Goal: Check status: Check status

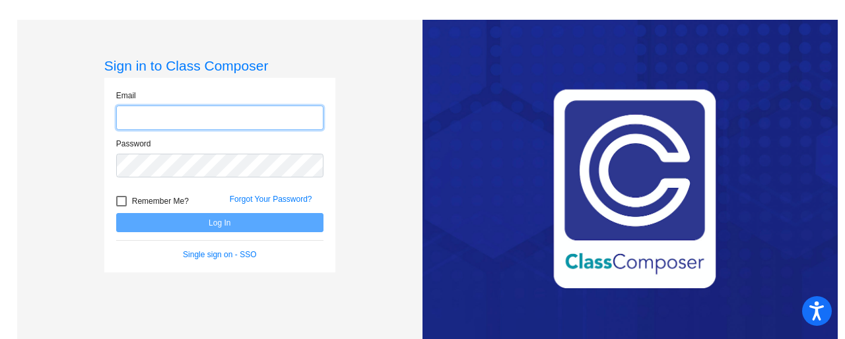
type input "[EMAIL_ADDRESS][DOMAIN_NAME]"
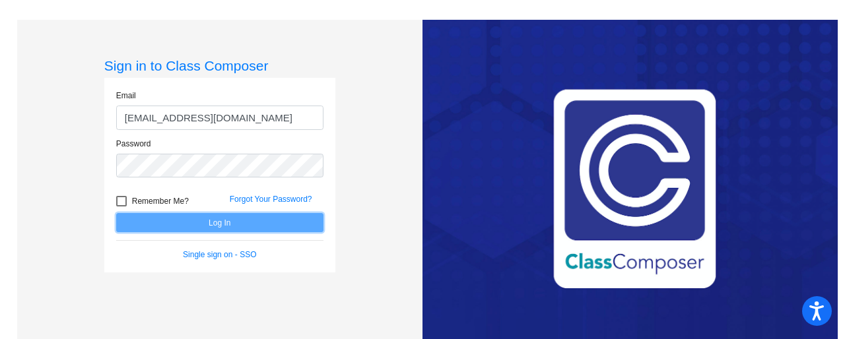
click at [239, 230] on button "Log In" at bounding box center [219, 222] width 207 height 19
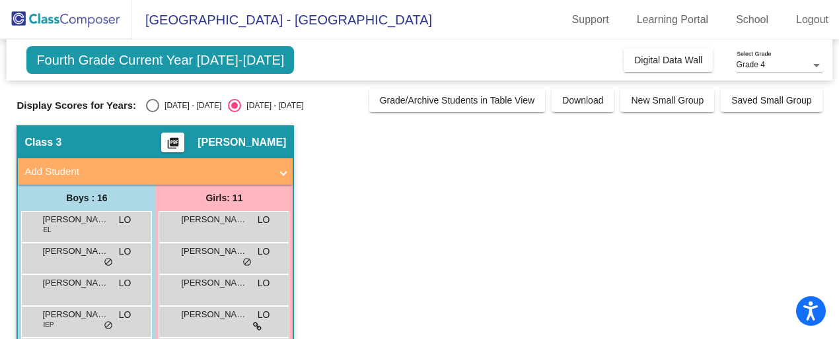
click at [148, 109] on div "Select an option" at bounding box center [152, 105] width 13 height 13
click at [152, 112] on input "[DATE] - [DATE]" at bounding box center [152, 112] width 1 height 1
radio input "true"
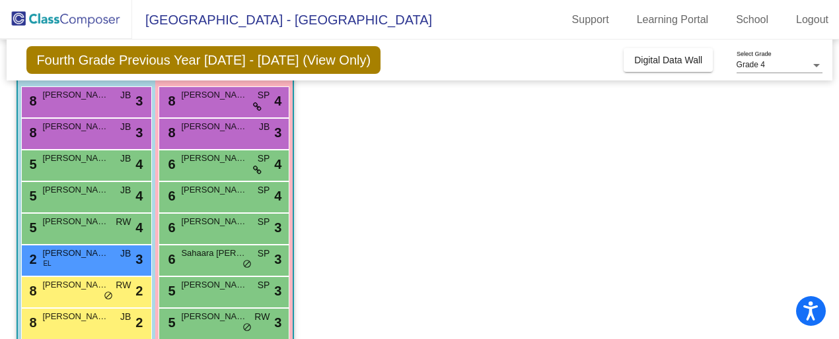
scroll to position [125, 0]
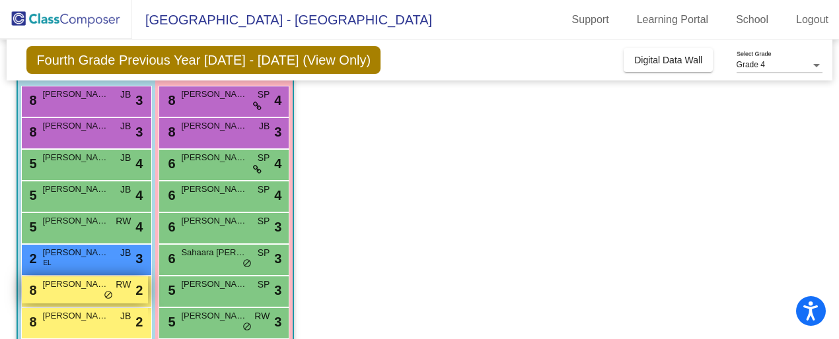
click at [79, 290] on span "[PERSON_NAME]" at bounding box center [75, 284] width 66 height 13
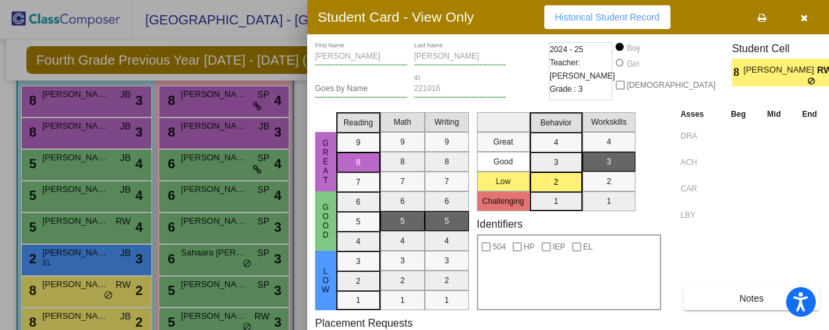
scroll to position [0, 0]
click at [629, 17] on span "Historical Student Record" at bounding box center [607, 17] width 105 height 11
click at [800, 19] on icon "button" at bounding box center [803, 17] width 7 height 9
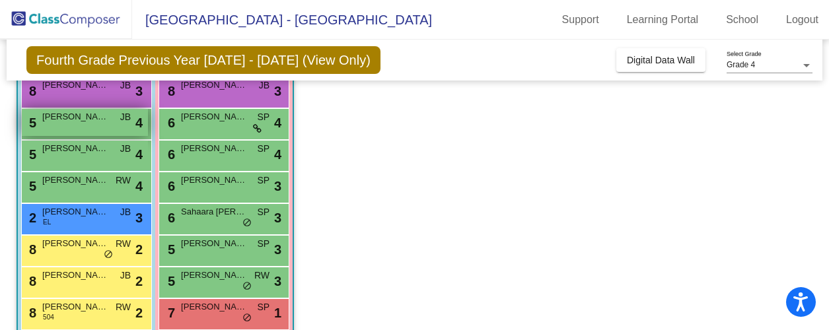
scroll to position [169, 0]
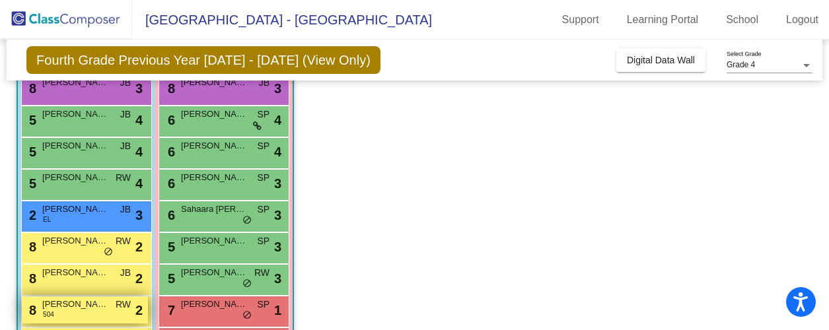
click at [83, 308] on span "[PERSON_NAME]" at bounding box center [75, 304] width 66 height 13
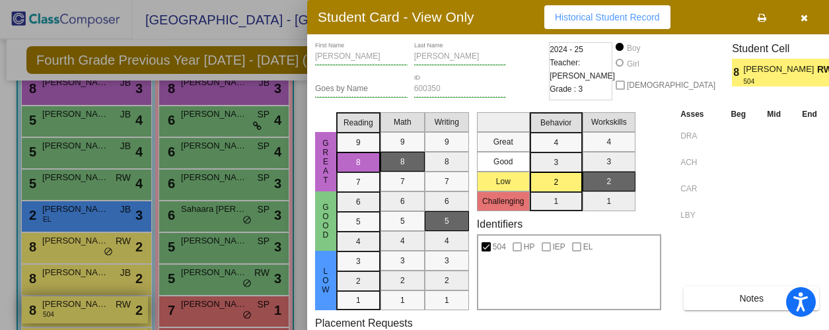
click at [83, 308] on div at bounding box center [414, 165] width 829 height 330
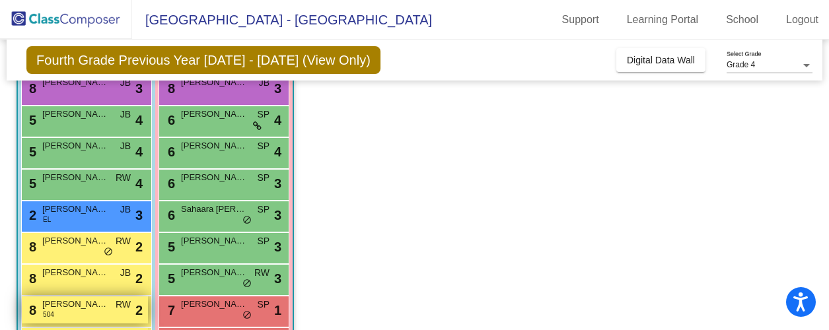
click at [83, 308] on span "[PERSON_NAME]" at bounding box center [75, 304] width 66 height 13
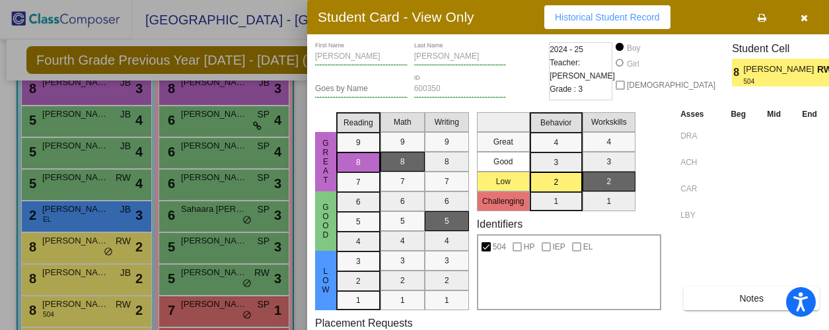
click at [601, 24] on button "Historical Student Record" at bounding box center [607, 17] width 126 height 24
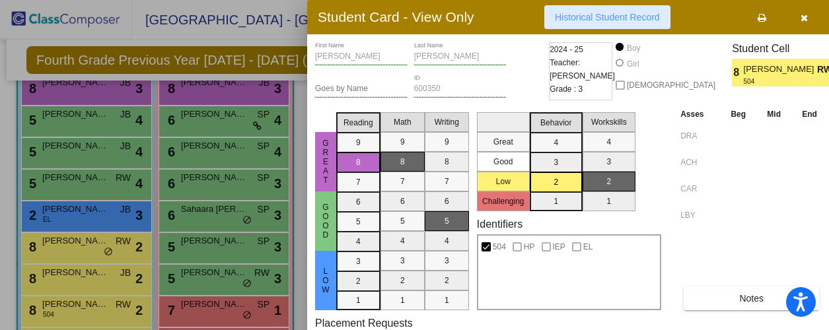
click at [601, 24] on button "Historical Student Record" at bounding box center [607, 17] width 126 height 24
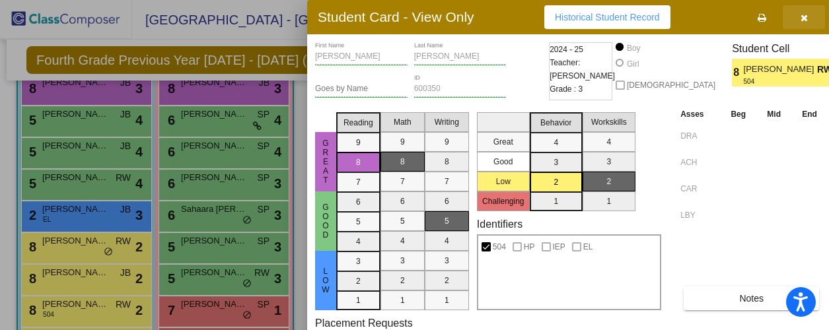
click at [800, 17] on icon "button" at bounding box center [803, 17] width 7 height 9
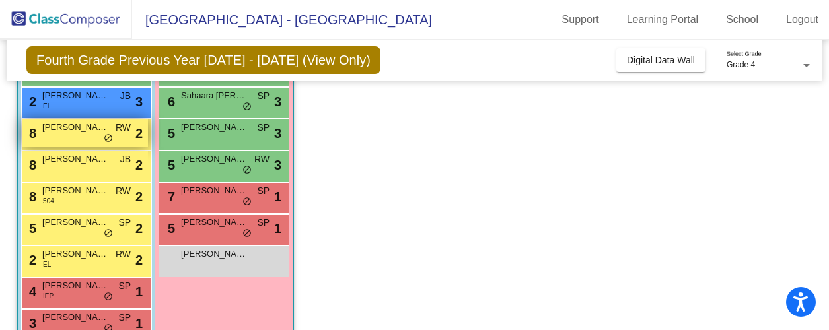
scroll to position [304, 0]
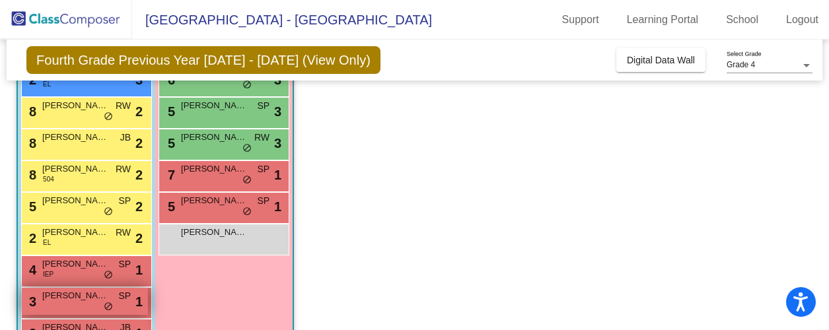
click at [55, 303] on div "3 [PERSON_NAME] SP lock do_not_disturb_alt 1" at bounding box center [85, 301] width 126 height 27
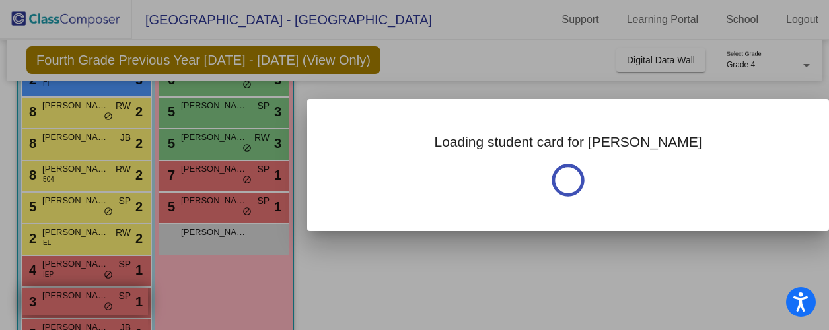
click at [55, 303] on div at bounding box center [414, 165] width 829 height 330
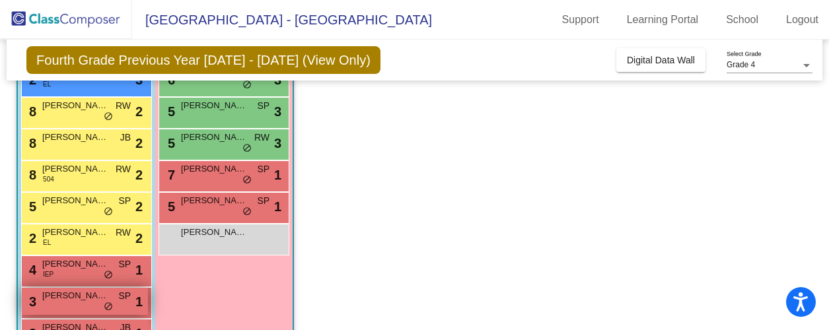
click at [55, 303] on div "3 [PERSON_NAME] SP lock do_not_disturb_alt 1" at bounding box center [85, 301] width 126 height 27
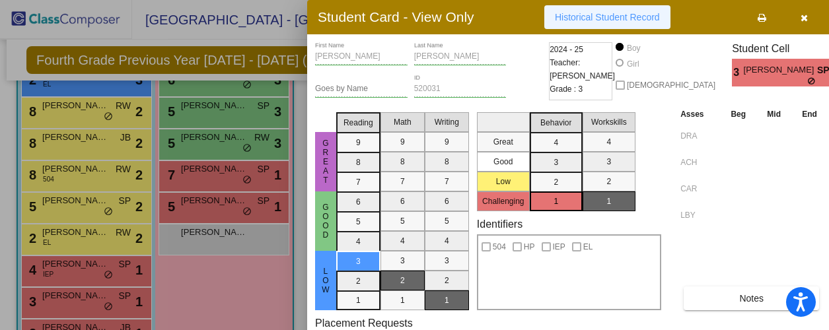
click at [640, 22] on button "Historical Student Record" at bounding box center [607, 17] width 126 height 24
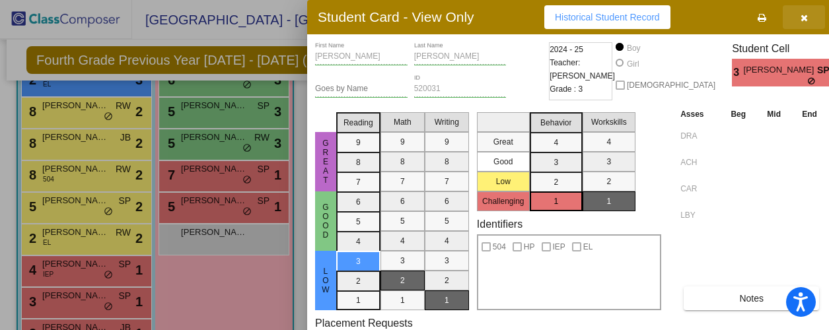
click at [800, 17] on icon "button" at bounding box center [803, 17] width 7 height 9
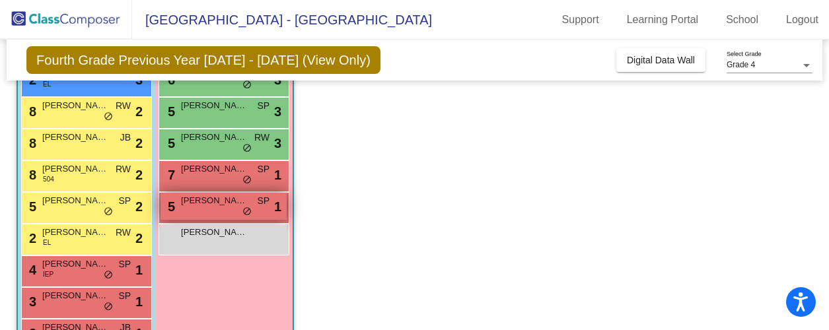
click at [182, 213] on div "5 [PERSON_NAME] SP lock do_not_disturb_alt 1" at bounding box center [223, 206] width 126 height 27
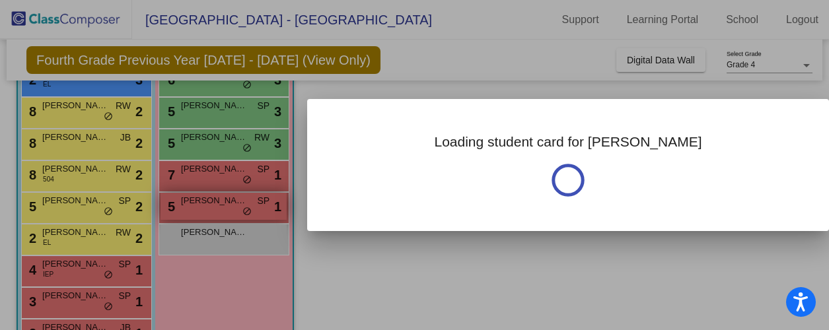
click at [182, 213] on div at bounding box center [414, 165] width 829 height 330
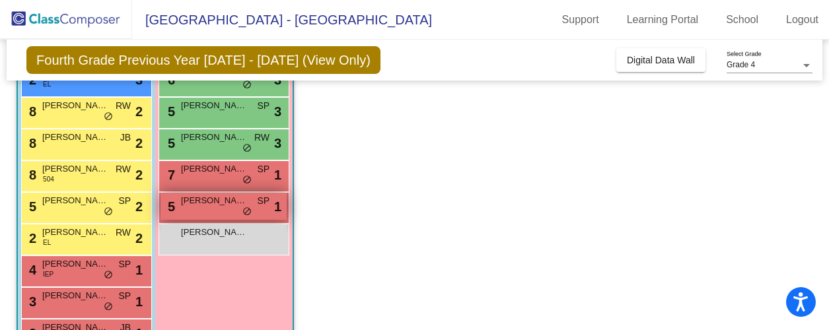
click at [182, 213] on div "5 [PERSON_NAME] SP lock do_not_disturb_alt 1" at bounding box center [223, 206] width 126 height 27
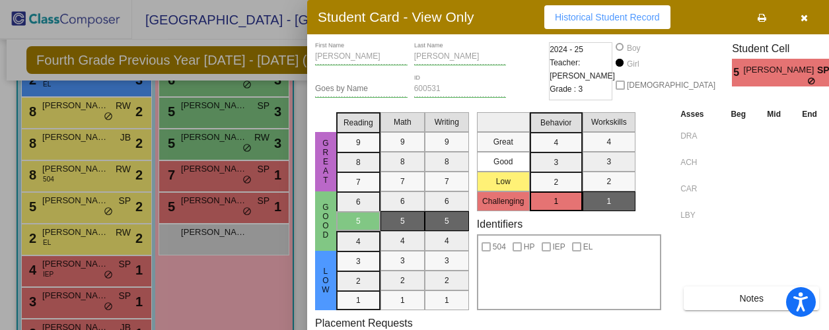
click at [590, 17] on span "Historical Student Record" at bounding box center [607, 17] width 105 height 11
click at [800, 17] on icon "button" at bounding box center [803, 17] width 7 height 9
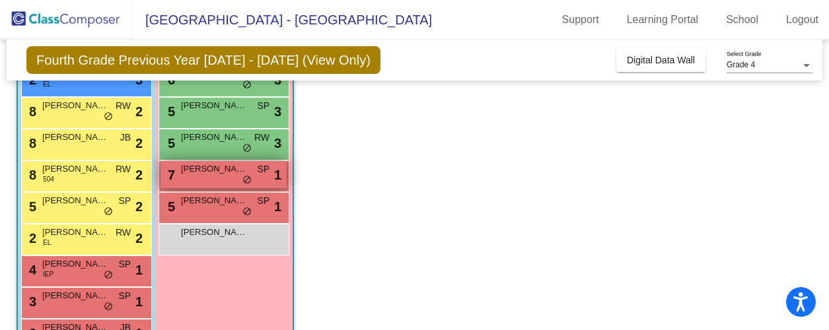
click at [191, 178] on div "7 [PERSON_NAME] SP lock do_not_disturb_alt 1" at bounding box center [223, 174] width 126 height 27
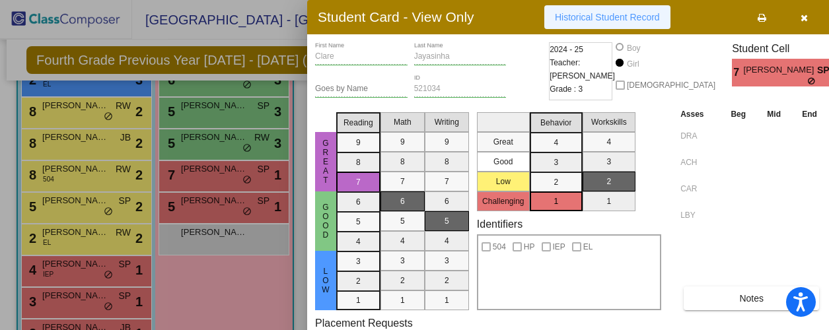
click at [627, 20] on span "Historical Student Record" at bounding box center [607, 17] width 105 height 11
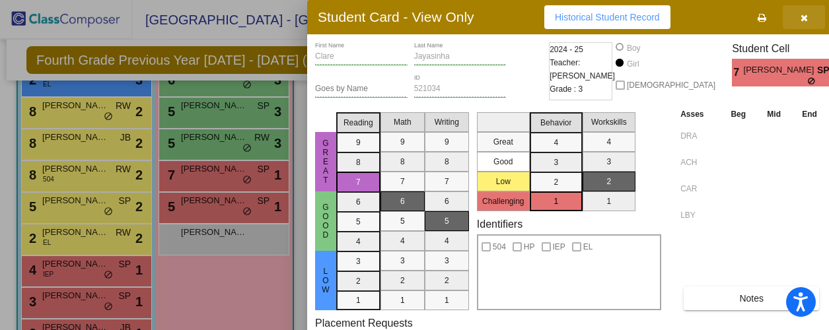
click at [800, 18] on icon "button" at bounding box center [803, 17] width 7 height 9
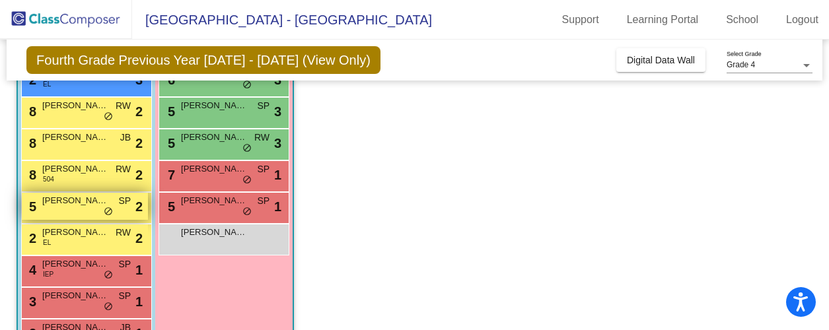
click at [91, 210] on div "5 [PERSON_NAME] SP lock do_not_disturb_alt 2" at bounding box center [85, 206] width 126 height 27
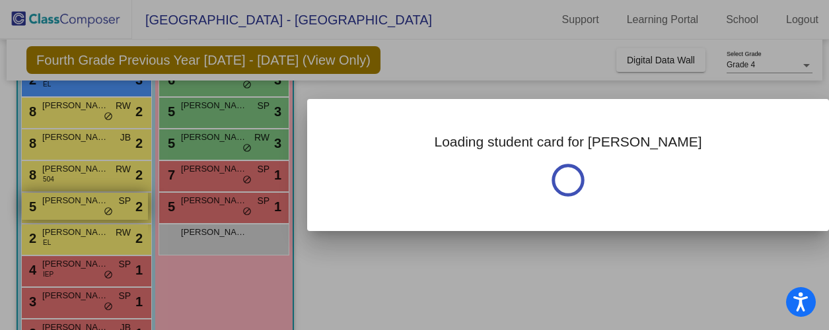
click at [91, 210] on div at bounding box center [414, 165] width 829 height 330
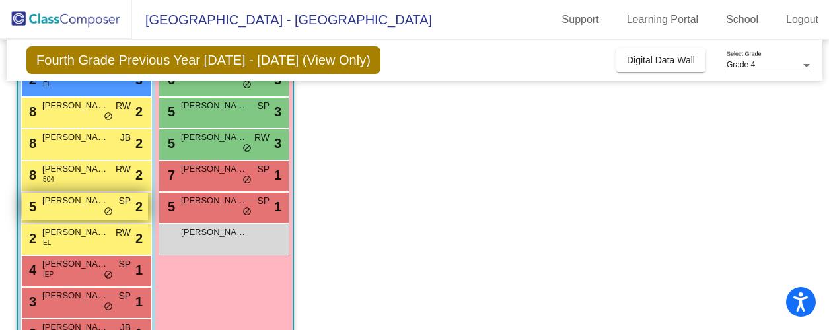
click at [91, 210] on div "5 [PERSON_NAME] SP lock do_not_disturb_alt 2" at bounding box center [85, 206] width 126 height 27
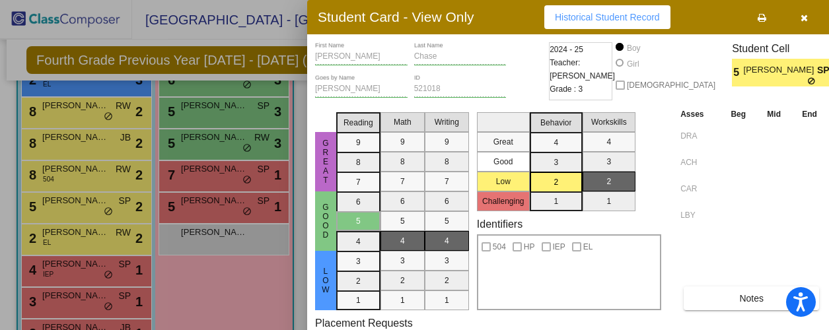
click at [640, 15] on span "Historical Student Record" at bounding box center [607, 17] width 105 height 11
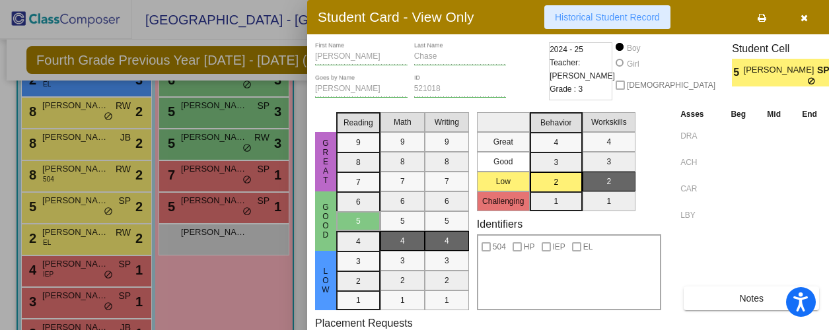
click at [640, 15] on span "Historical Student Record" at bounding box center [607, 17] width 105 height 11
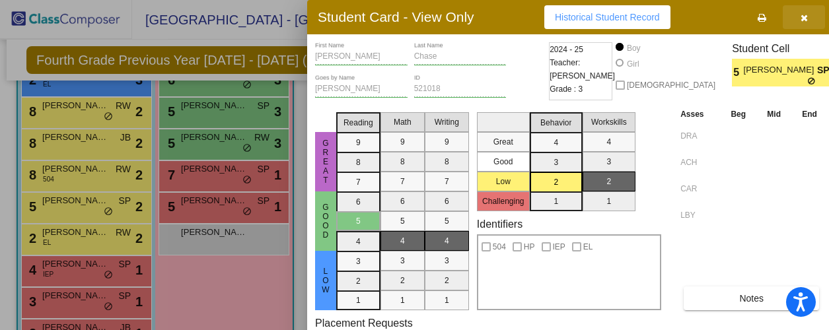
click at [801, 15] on button "button" at bounding box center [803, 17] width 42 height 24
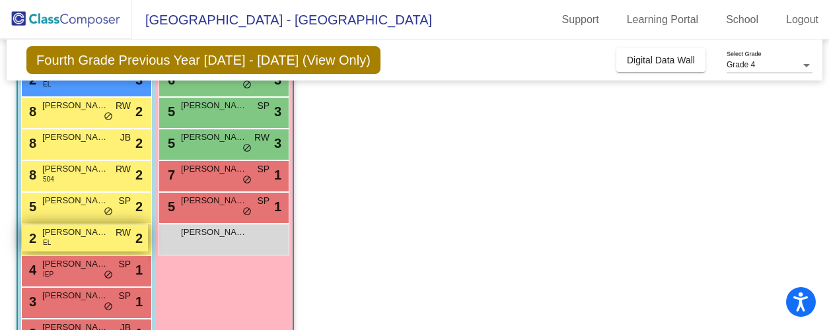
click at [82, 249] on div "2 [PERSON_NAME] EL RW lock do_not_disturb_alt 2" at bounding box center [85, 237] width 126 height 27
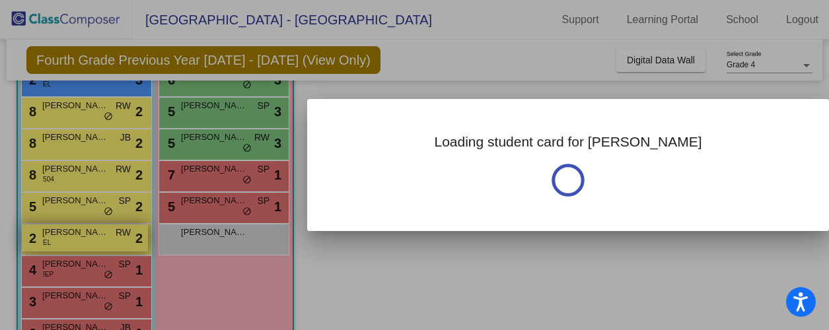
click at [82, 249] on div at bounding box center [414, 165] width 829 height 330
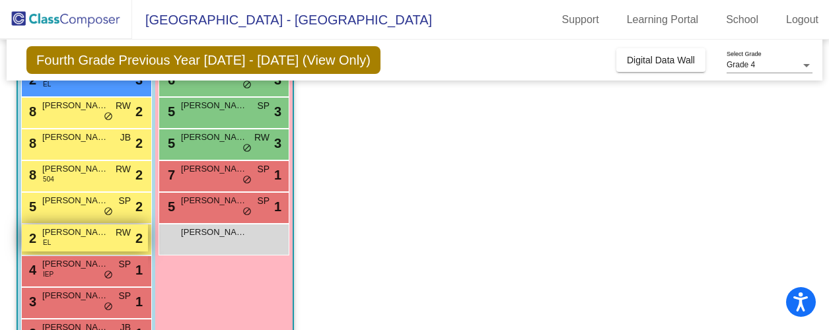
click at [82, 249] on div "2 [PERSON_NAME] EL RW lock do_not_disturb_alt 2" at bounding box center [85, 237] width 126 height 27
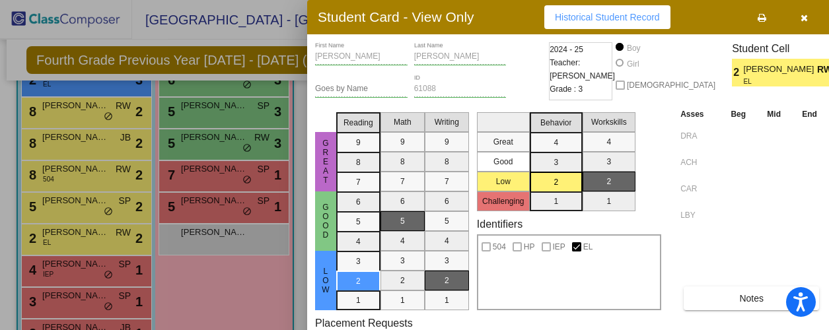
click at [640, 16] on span "Historical Student Record" at bounding box center [607, 17] width 105 height 11
click at [800, 16] on icon "button" at bounding box center [803, 17] width 7 height 9
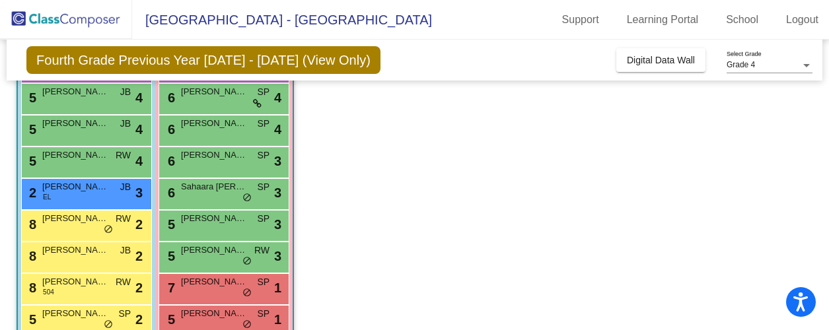
scroll to position [166, 0]
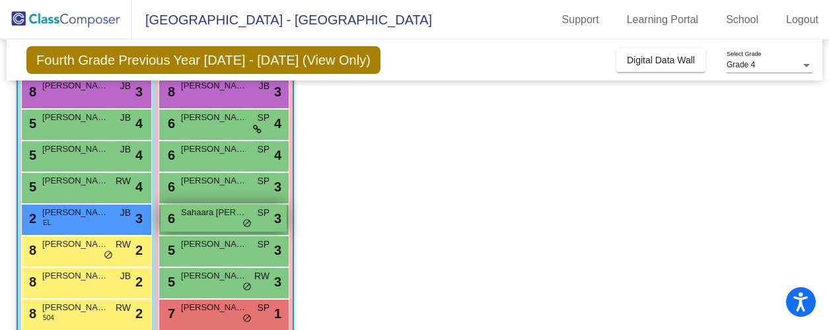
click at [206, 219] on div "6 Sahaara [PERSON_NAME] lock do_not_disturb_alt 3" at bounding box center [223, 218] width 126 height 27
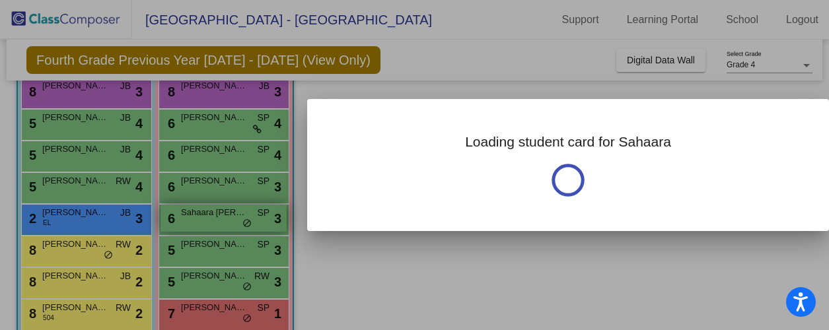
click at [206, 219] on div at bounding box center [414, 165] width 829 height 330
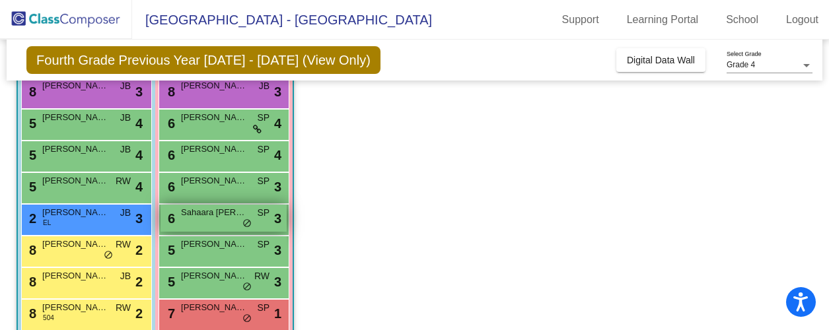
click at [206, 219] on div "6 Sahaara [PERSON_NAME] lock do_not_disturb_alt 3" at bounding box center [223, 218] width 126 height 27
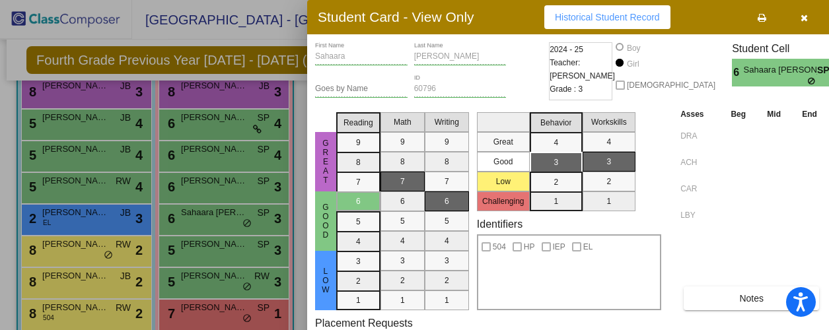
click at [594, 12] on span "Historical Student Record" at bounding box center [607, 17] width 105 height 11
